Goal: Task Accomplishment & Management: Complete application form

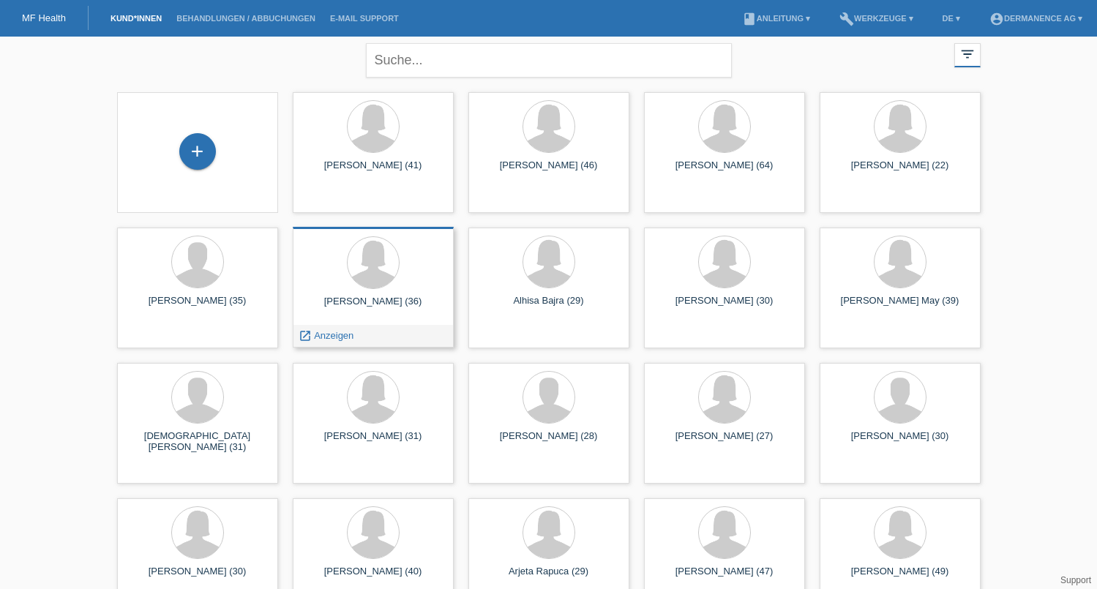
scroll to position [6, 0]
click at [195, 147] on div "+" at bounding box center [197, 150] width 37 height 37
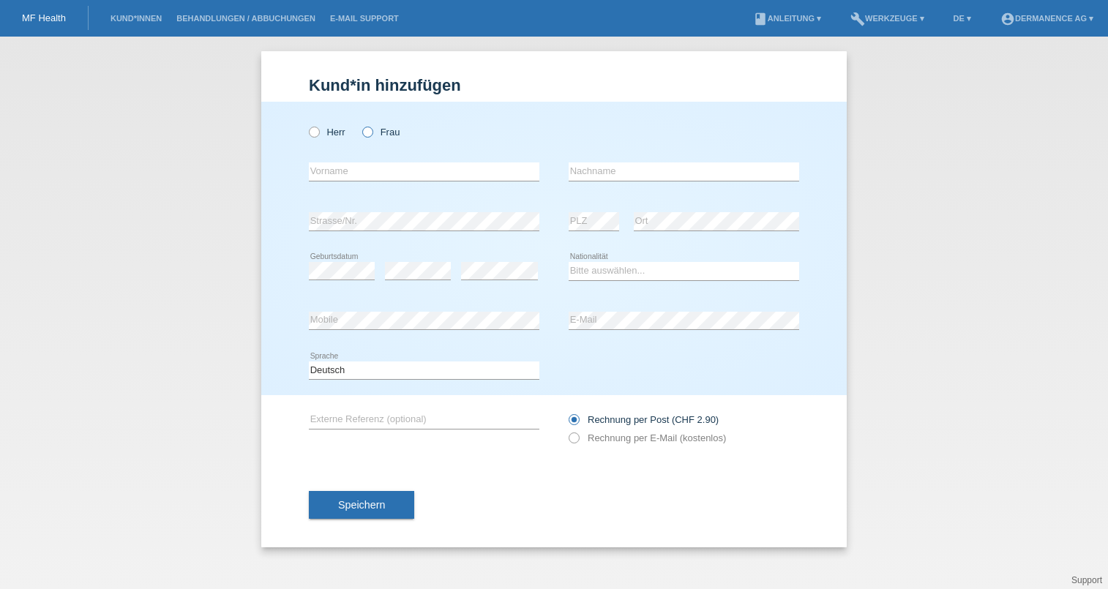
click at [360, 124] on icon at bounding box center [360, 124] width 0 height 0
click at [369, 132] on input "Frau" at bounding box center [367, 132] width 10 height 10
radio input "true"
click at [363, 168] on input "text" at bounding box center [424, 171] width 231 height 18
type input "F"
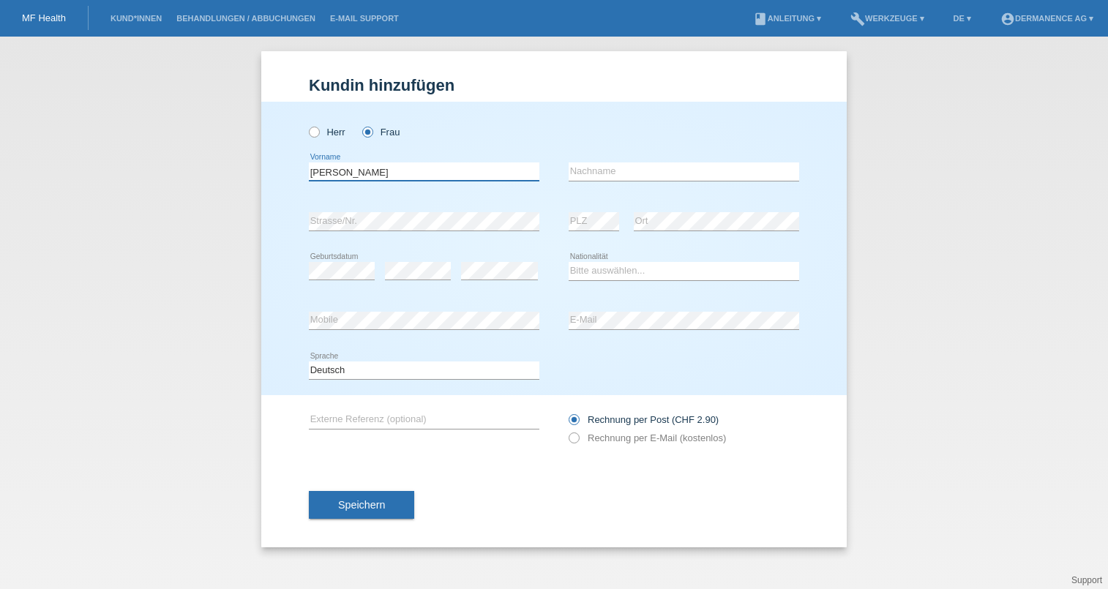
type input "Raffo Osorno"
click at [591, 173] on input "text" at bounding box center [684, 171] width 231 height 18
type input "Juliana"
click at [633, 270] on select "Bitte auswählen... Schweiz Deutschland Liechtenstein Österreich ------------ Af…" at bounding box center [684, 271] width 231 height 18
select select "CH"
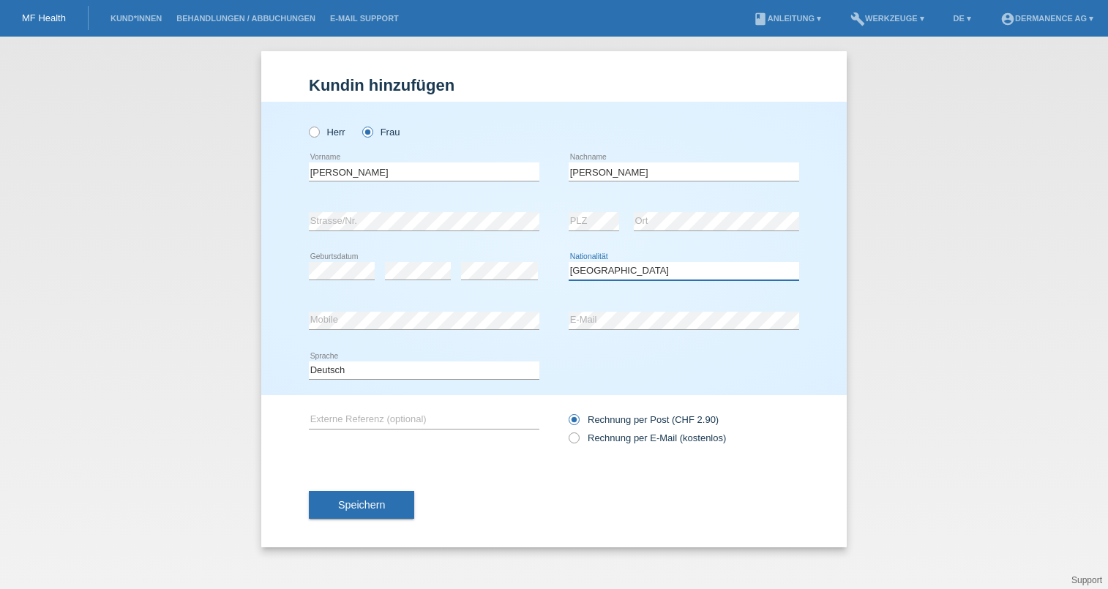
click at [569, 262] on select "Bitte auswählen... Schweiz Deutschland Liechtenstein Österreich ------------ Af…" at bounding box center [684, 271] width 231 height 18
click at [606, 434] on label "Rechnung per E-Mail (kostenlos)" at bounding box center [647, 437] width 157 height 11
click at [578, 434] on input "Rechnung per E-Mail (kostenlos)" at bounding box center [574, 441] width 10 height 18
radio input "true"
click at [361, 503] on span "Speichern" at bounding box center [361, 505] width 47 height 12
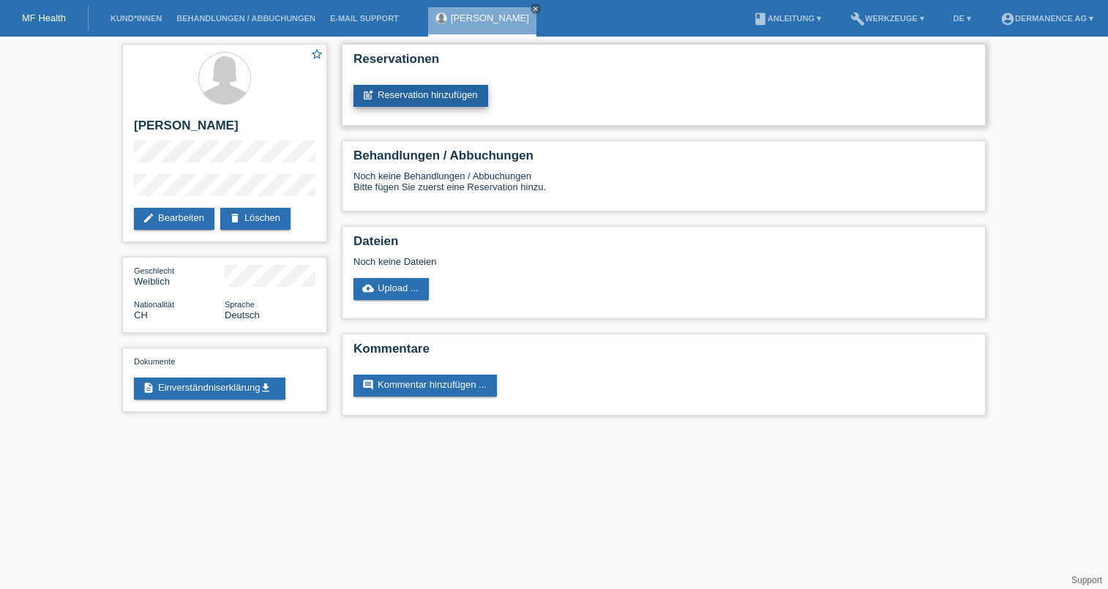
click at [419, 90] on link "post_add Reservation hinzufügen" at bounding box center [420, 96] width 135 height 22
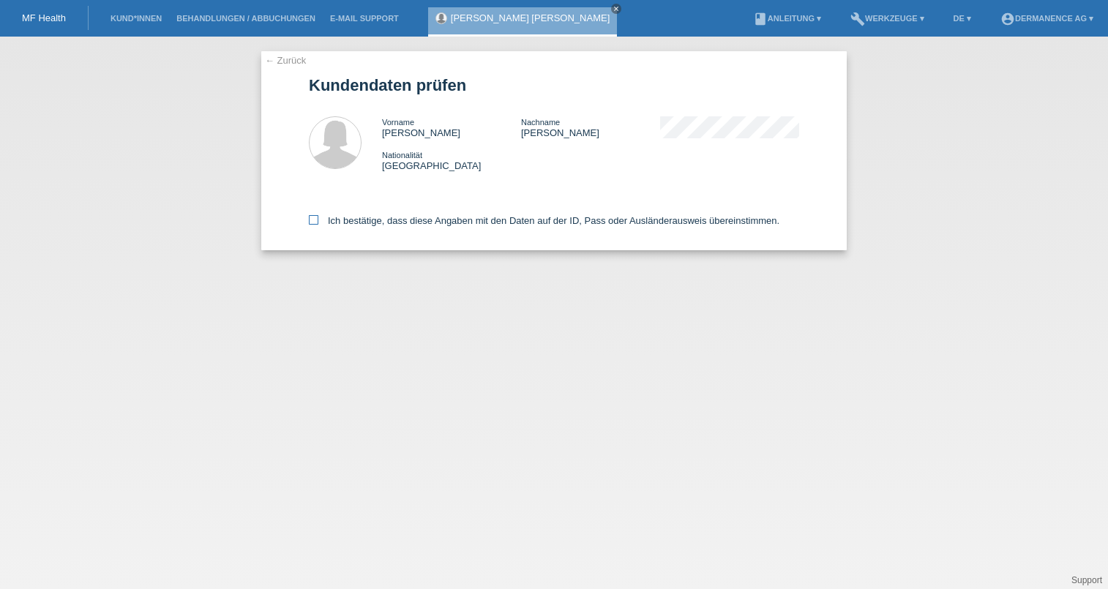
click at [310, 218] on icon at bounding box center [314, 220] width 10 height 10
click at [310, 218] on input "Ich bestätige, dass diese Angaben mit den Daten auf der ID, Pass oder Ausländer…" at bounding box center [314, 220] width 10 height 10
checkbox input "true"
